Goal: Information Seeking & Learning: Learn about a topic

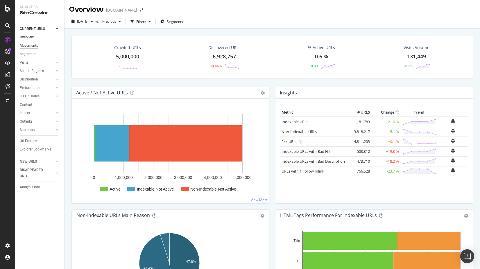
click at [26, 44] on div "Movements" at bounding box center [29, 46] width 18 height 6
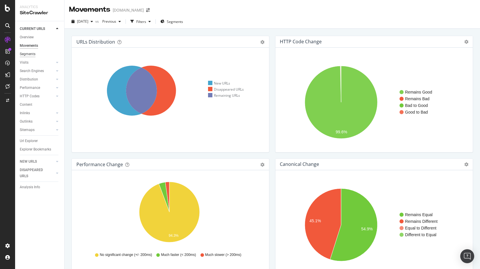
click at [32, 55] on div "Segments" at bounding box center [28, 54] width 16 height 6
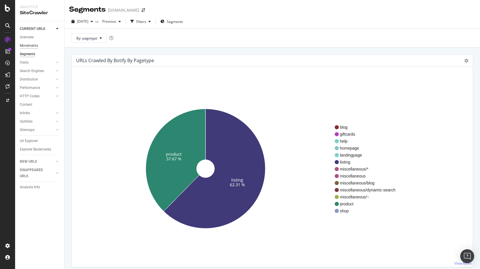
click at [34, 47] on div "Movements" at bounding box center [29, 46] width 18 height 6
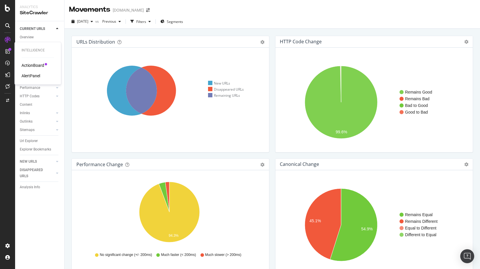
click at [37, 65] on div "ActionBoard" at bounding box center [33, 66] width 23 height 6
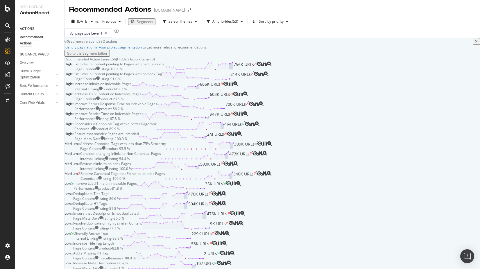
scroll to position [88, 0]
click at [92, 131] on div "Canonicals" at bounding box center [83, 129] width 18 height 5
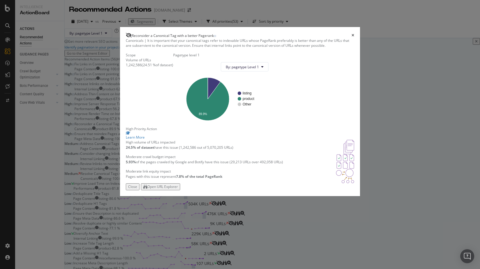
scroll to position [19, 0]
click at [178, 189] on div "Open URL Explorer" at bounding box center [162, 186] width 31 height 5
click at [350, 33] on div "Reconsider a Canonical Tag with a better Pagerank" at bounding box center [240, 35] width 229 height 5
click at [352, 34] on icon "times" at bounding box center [353, 35] width 3 height 3
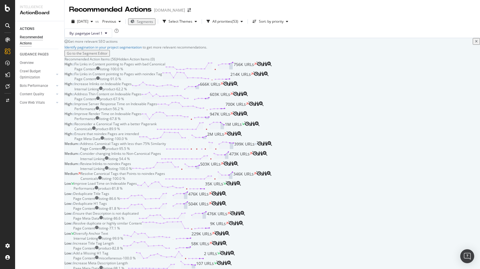
click at [161, 72] on div "Page Content listing - 100.0 %" at bounding box center [119, 69] width 91 height 5
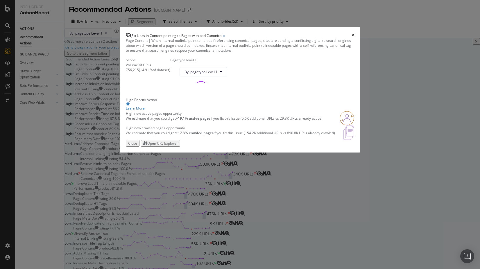
click at [178, 146] on div "Open URL Explorer" at bounding box center [160, 143] width 35 height 5
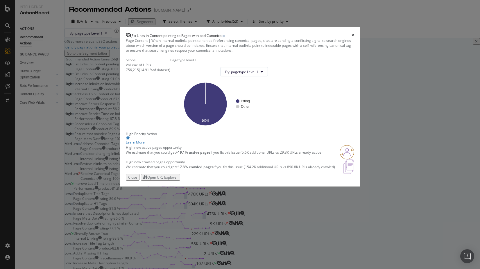
click at [352, 34] on icon "times" at bounding box center [353, 35] width 3 height 3
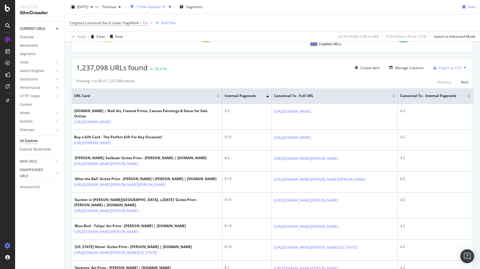
scroll to position [87, 0]
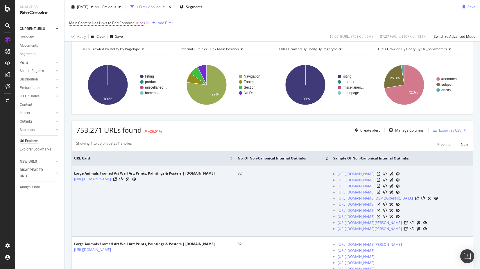
scroll to position [87, 0]
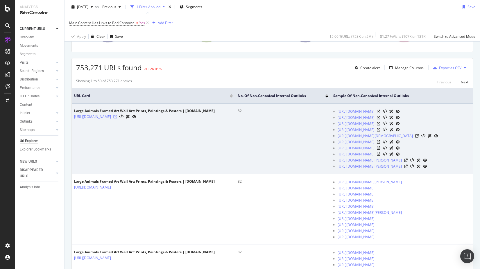
click at [117, 119] on icon at bounding box center [114, 116] width 3 height 3
click at [381, 132] on icon at bounding box center [378, 129] width 3 height 3
